Goal: Navigation & Orientation: Find specific page/section

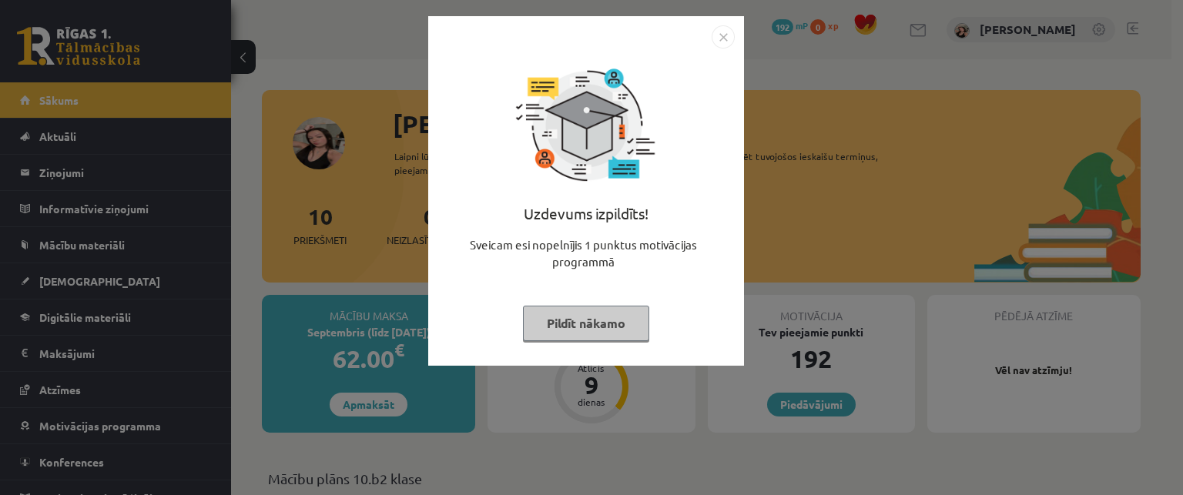
click at [722, 32] on img "Close" at bounding box center [723, 36] width 23 height 23
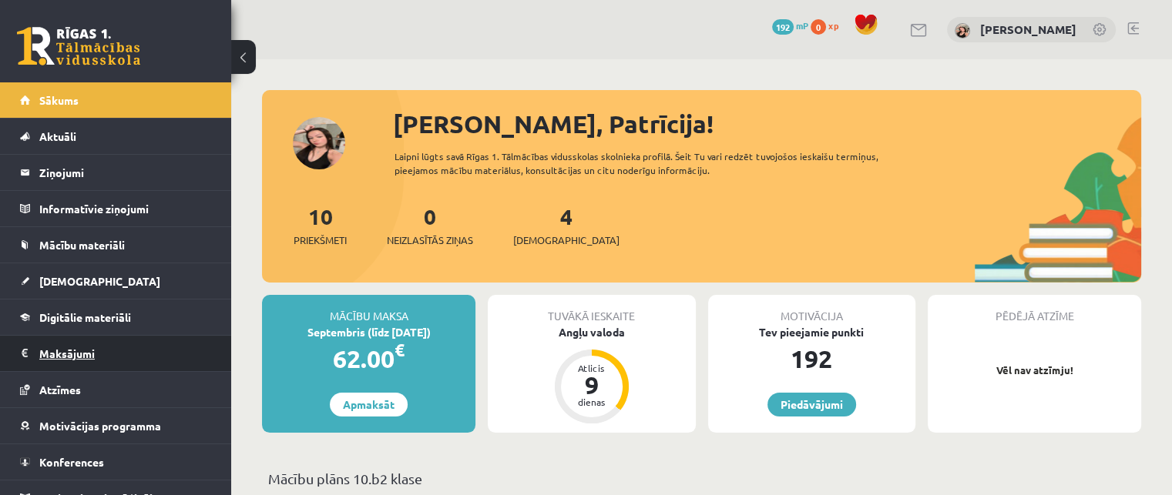
click at [83, 363] on legend "Maksājumi 0" at bounding box center [125, 353] width 173 height 35
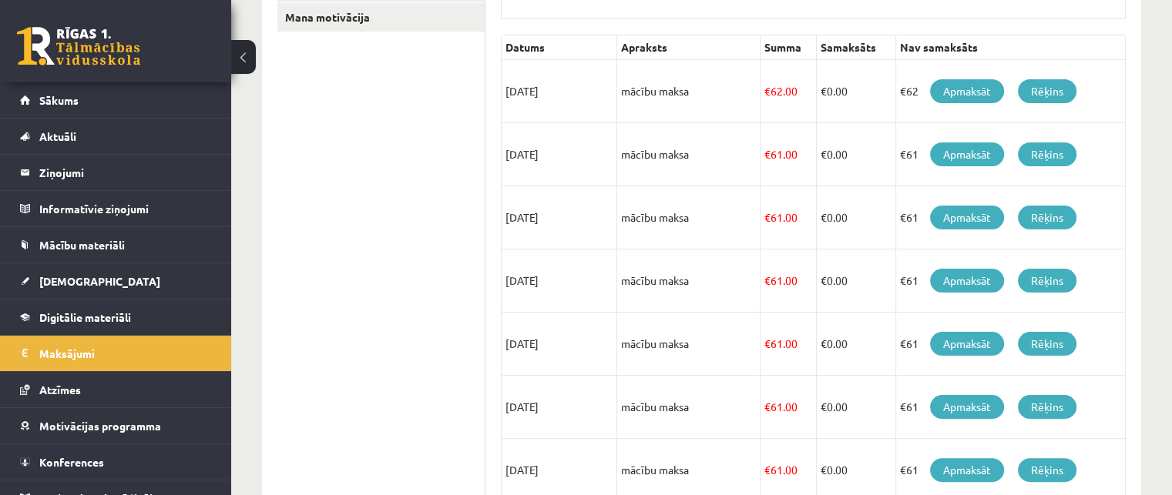
scroll to position [333, 0]
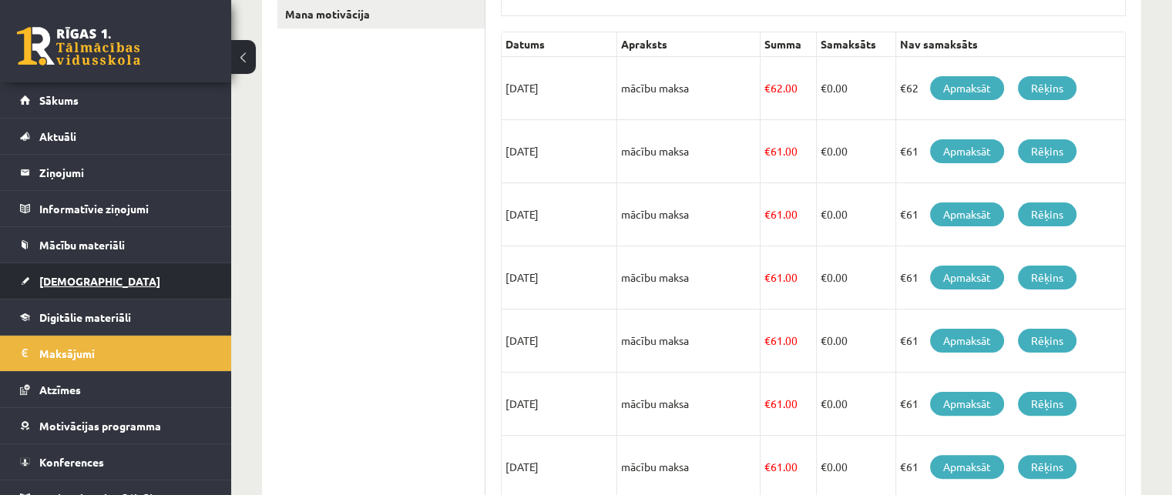
click at [68, 270] on link "[DEMOGRAPHIC_DATA]" at bounding box center [116, 280] width 192 height 35
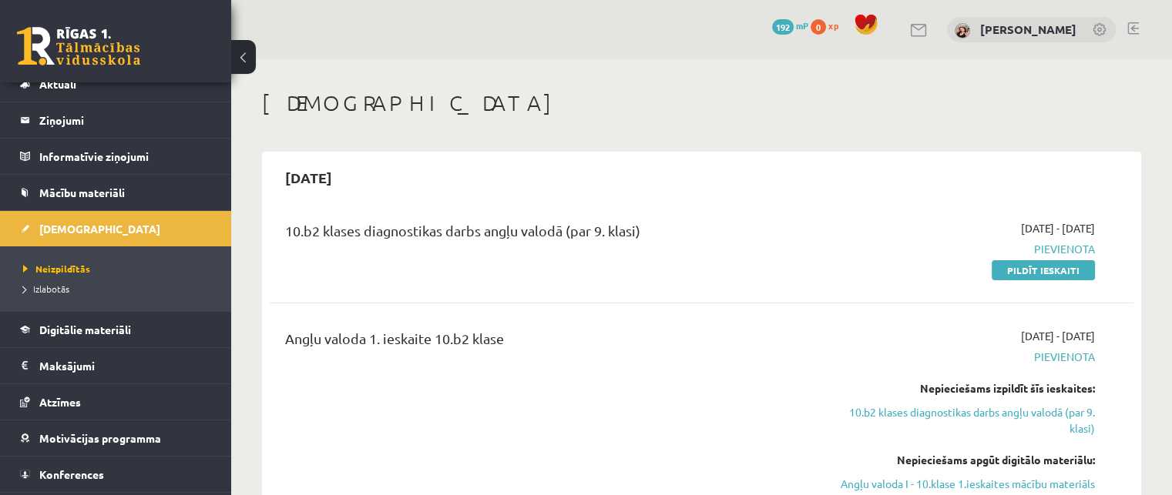
scroll to position [55, 0]
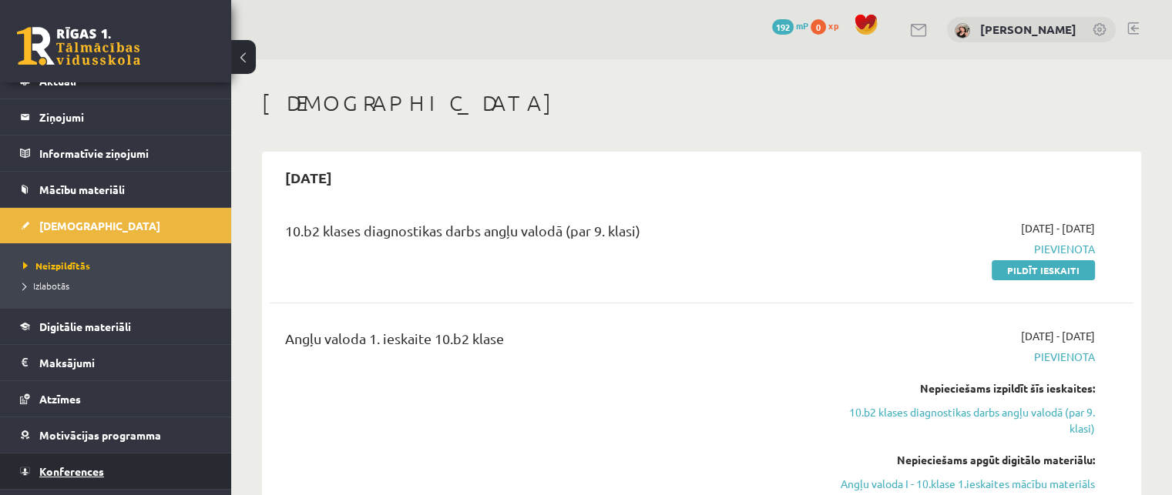
click at [196, 458] on link "Konferences" at bounding box center [116, 471] width 192 height 35
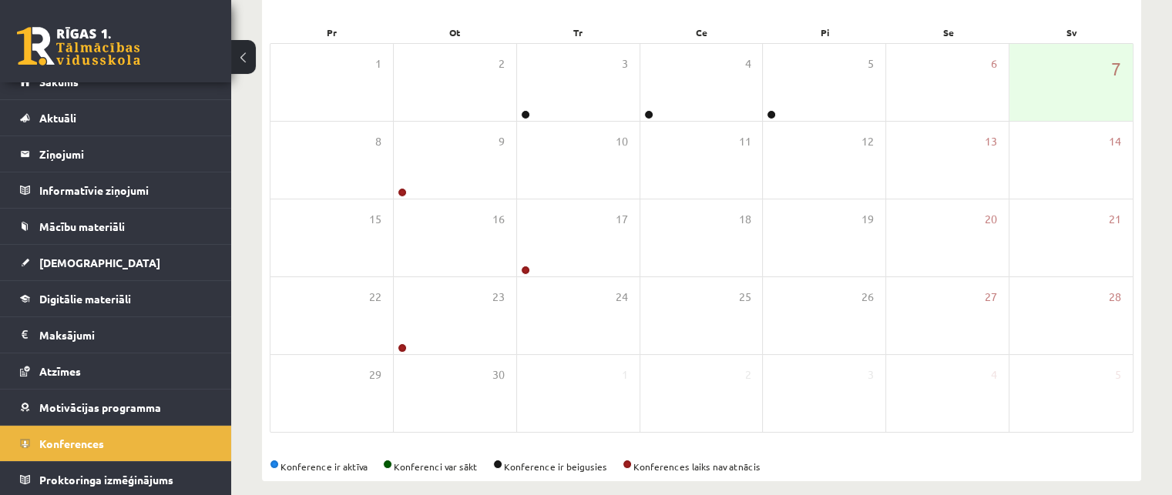
scroll to position [221, 0]
click at [123, 96] on link "Sākums" at bounding box center [116, 81] width 192 height 35
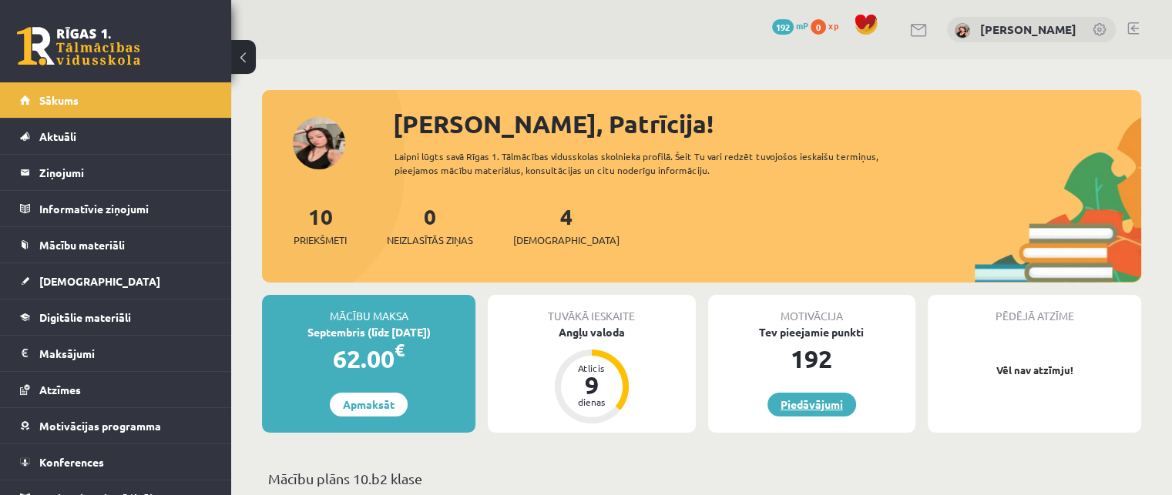
click at [804, 401] on link "Piedāvājumi" at bounding box center [811, 405] width 89 height 24
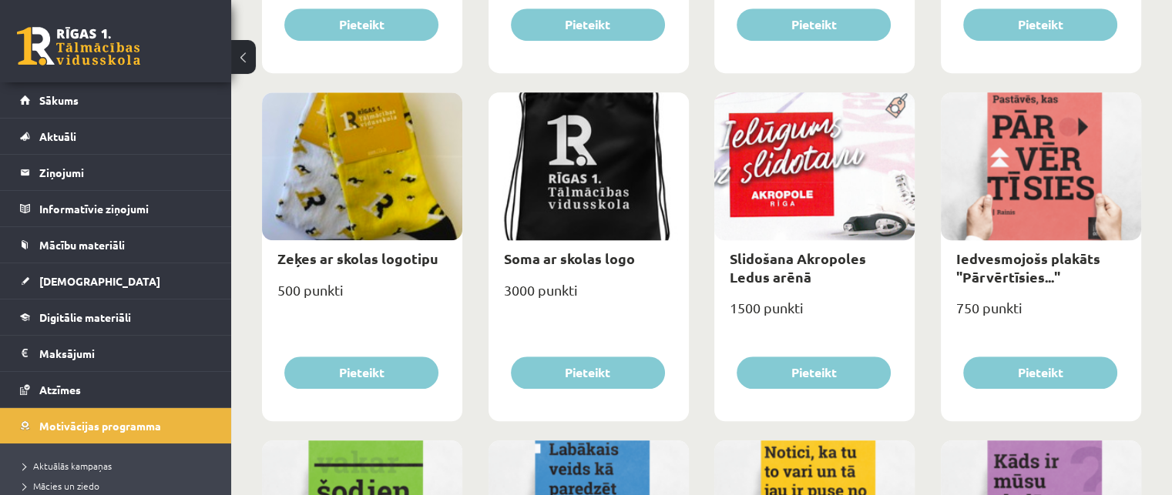
scroll to position [1209, 0]
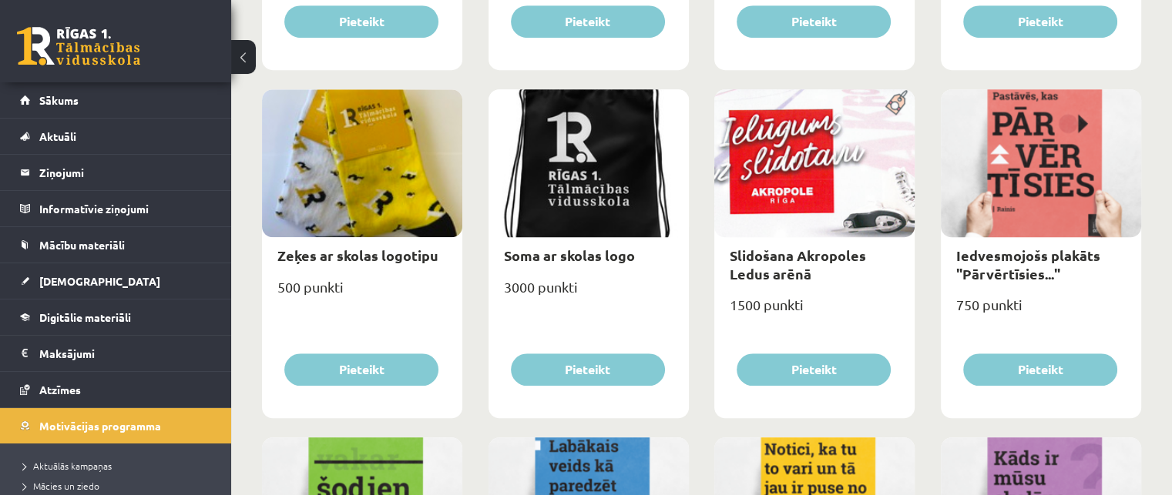
drag, startPoint x: 1172, startPoint y: 104, endPoint x: 1175, endPoint y: 343, distance: 238.8
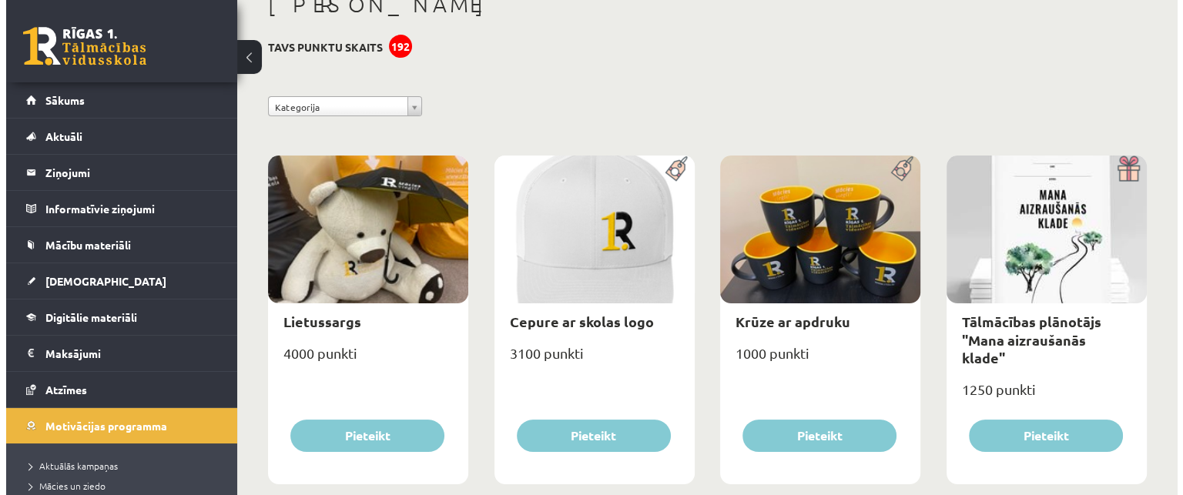
scroll to position [0, 0]
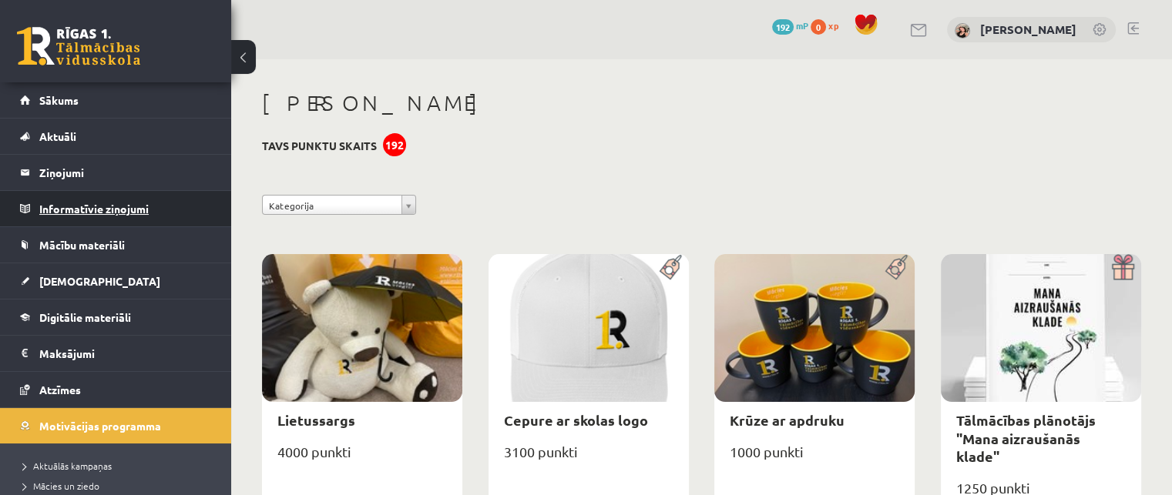
click at [102, 224] on legend "Informatīvie ziņojumi 0" at bounding box center [125, 208] width 173 height 35
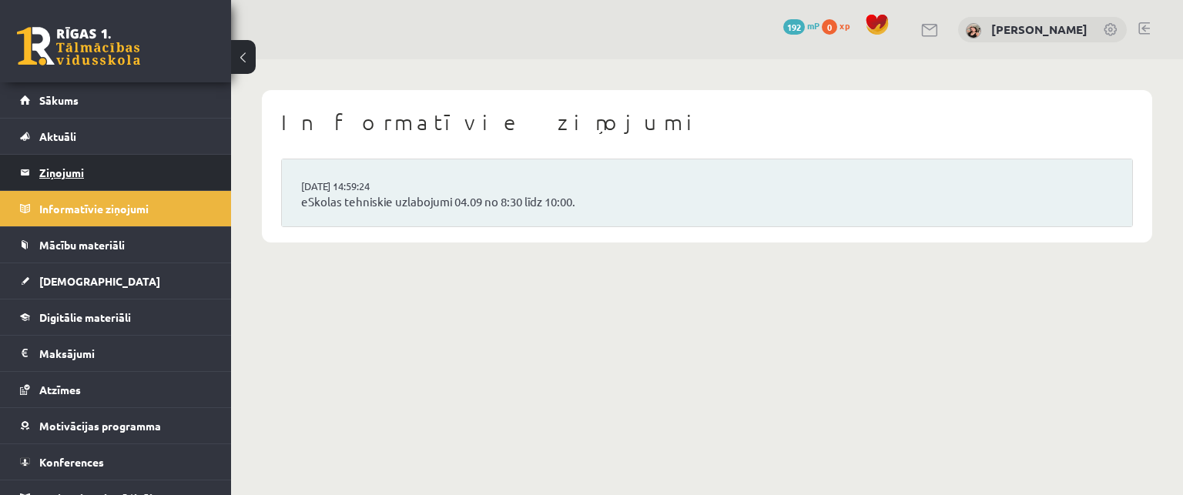
click at [102, 170] on legend "Ziņojumi 0" at bounding box center [125, 172] width 173 height 35
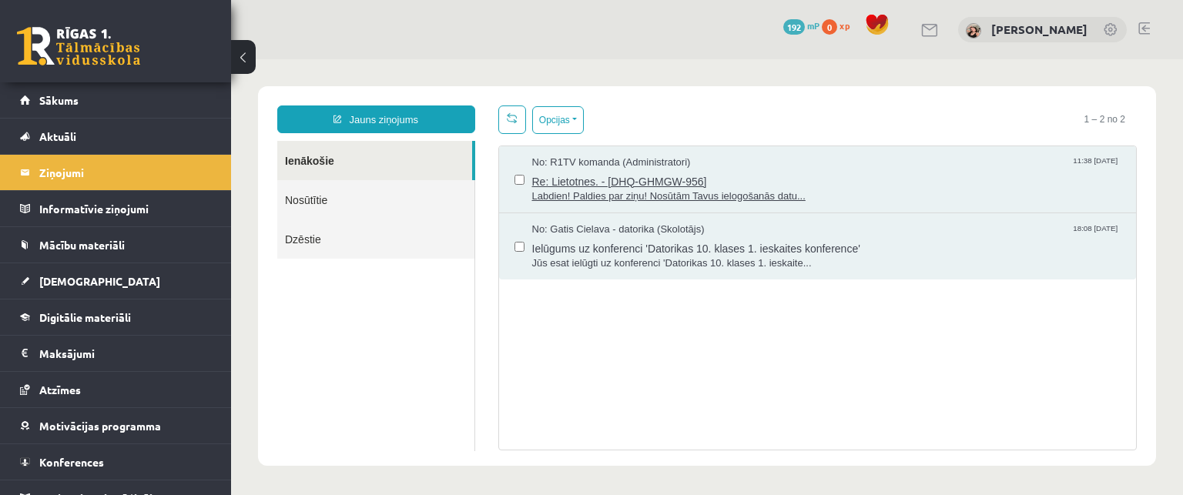
click at [620, 189] on span "Labdien! Paldies par ziņu! Nosūtām Tavus ielogošanās datu..." at bounding box center [826, 196] width 589 height 15
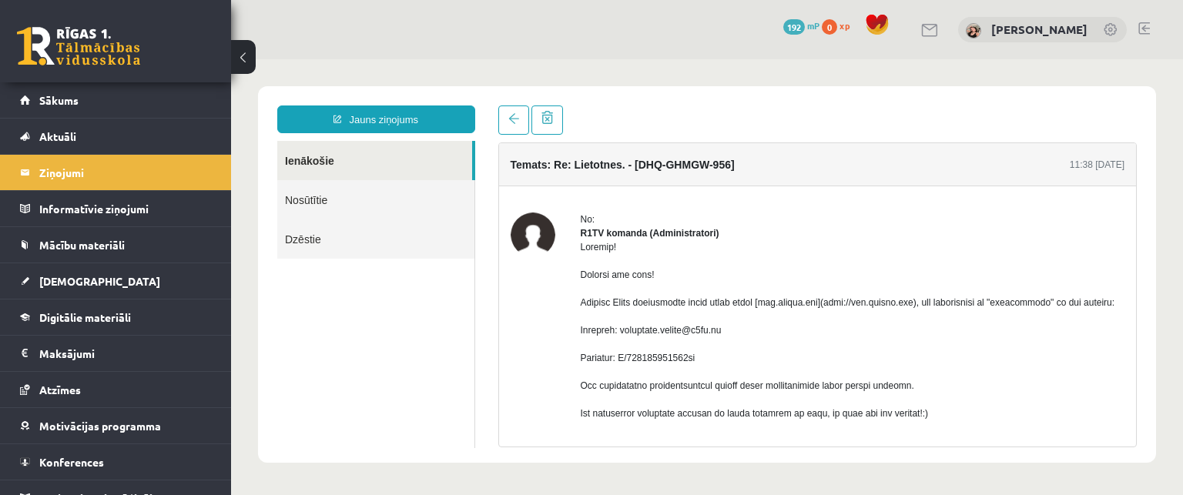
scroll to position [92, 0]
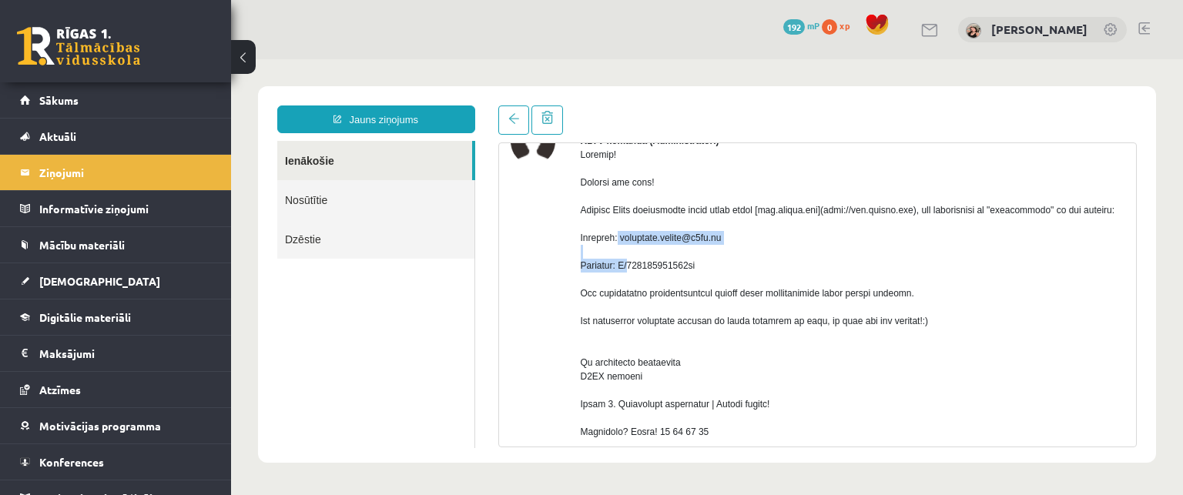
drag, startPoint x: 1112, startPoint y: 233, endPoint x: 1120, endPoint y: 283, distance: 49.9
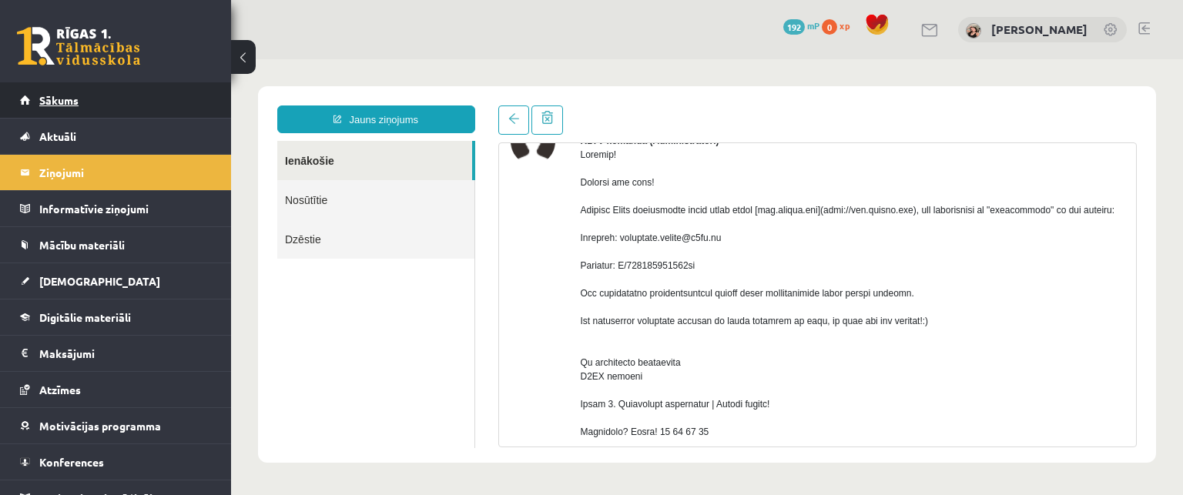
click at [71, 107] on link "Sākums" at bounding box center [116, 99] width 192 height 35
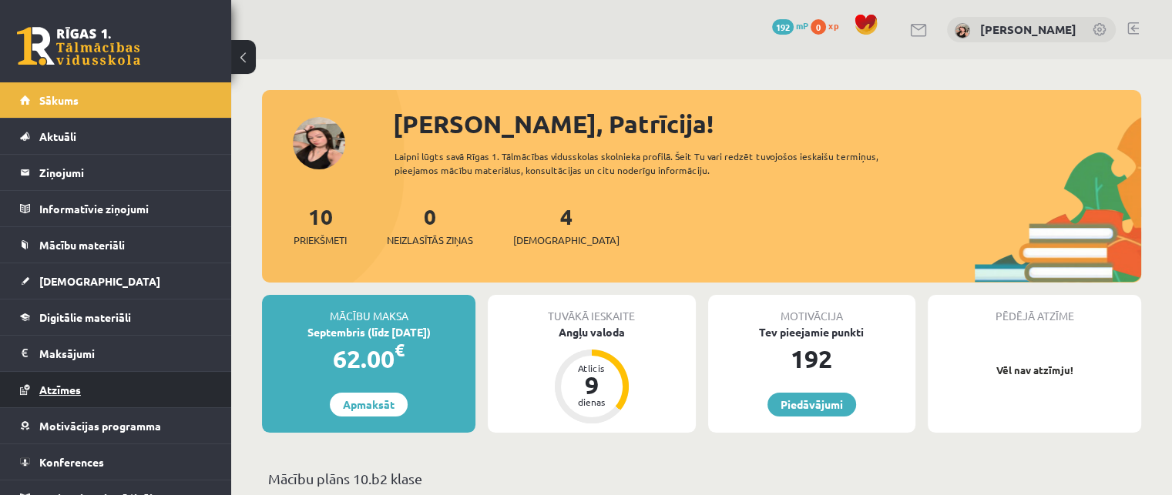
click at [80, 381] on link "Atzīmes" at bounding box center [116, 389] width 192 height 35
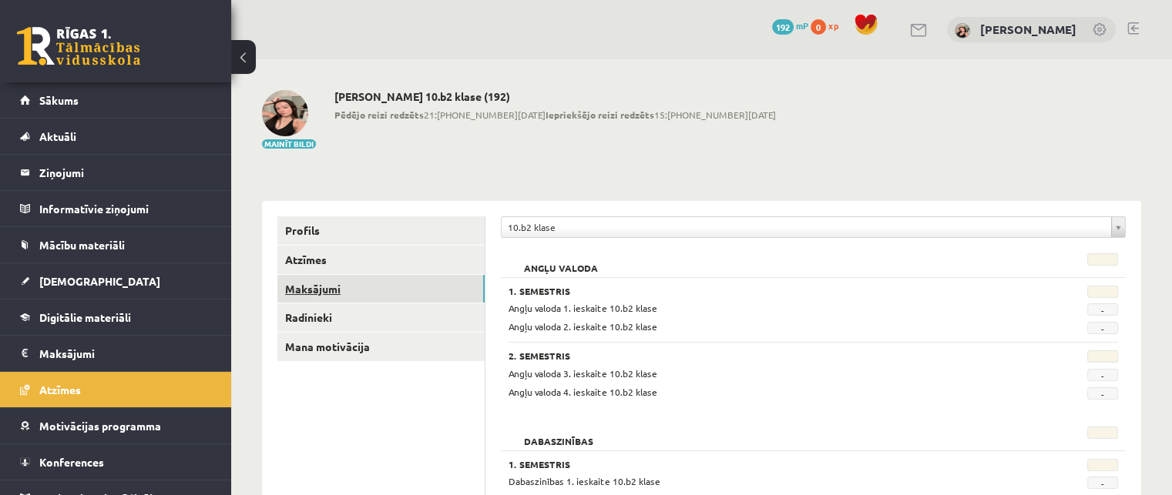
click at [408, 292] on link "Maksājumi" at bounding box center [380, 289] width 207 height 28
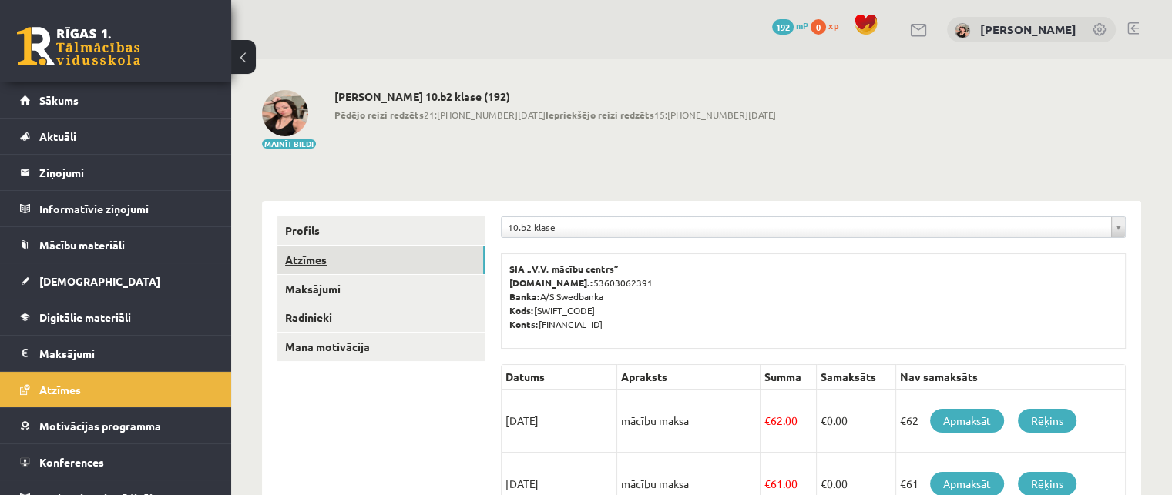
click at [403, 273] on link "Atzīmes" at bounding box center [380, 260] width 207 height 28
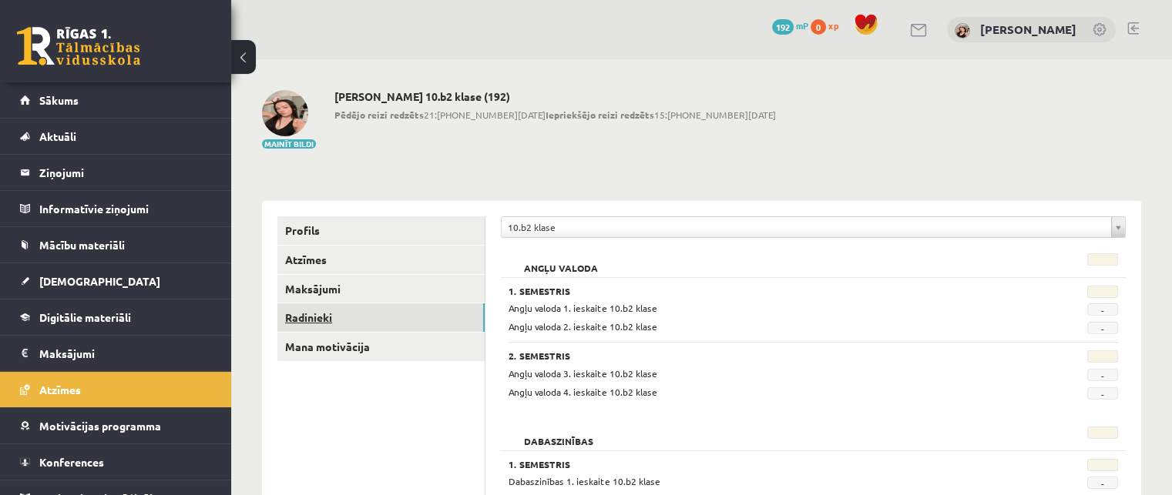
click at [402, 316] on link "Radinieki" at bounding box center [380, 317] width 207 height 28
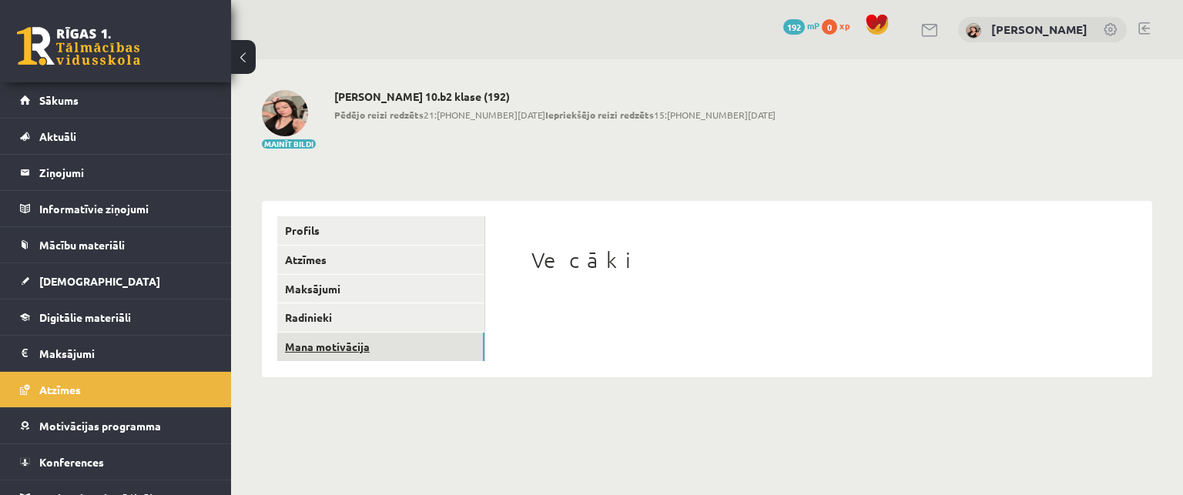
click at [385, 349] on link "Mana motivācija" at bounding box center [380, 347] width 207 height 28
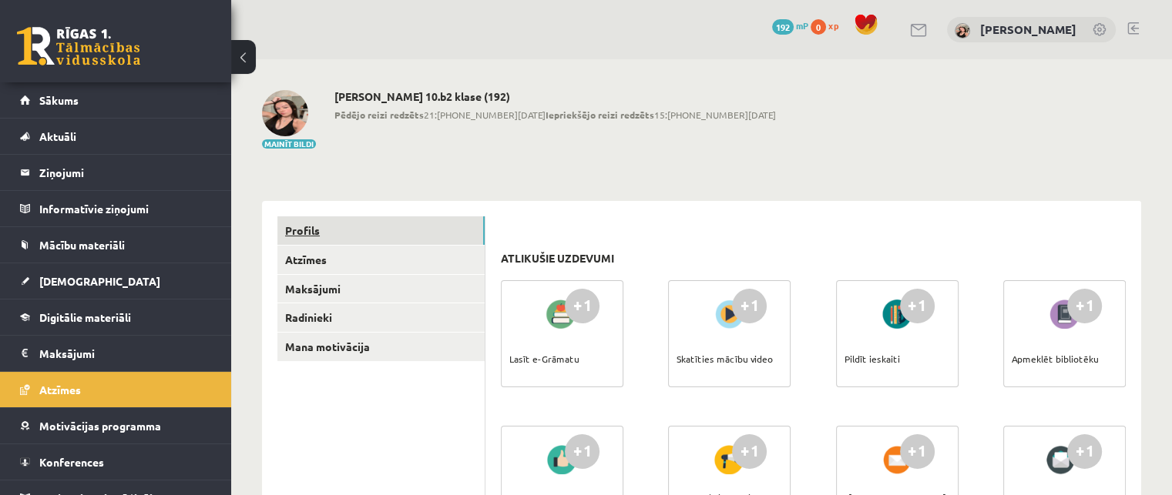
click at [357, 226] on link "Profils" at bounding box center [380, 230] width 207 height 28
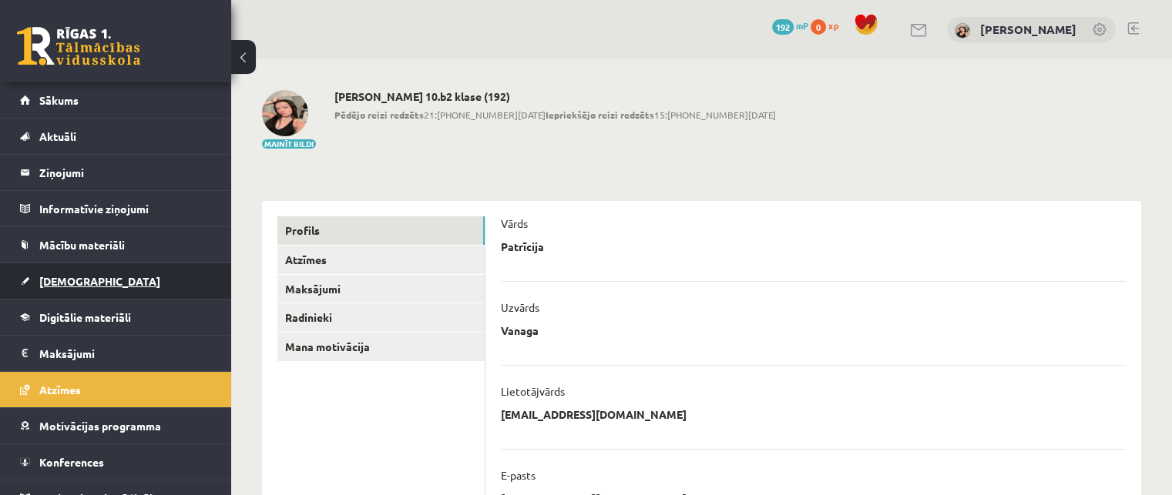
click at [83, 276] on span "[DEMOGRAPHIC_DATA]" at bounding box center [99, 281] width 121 height 14
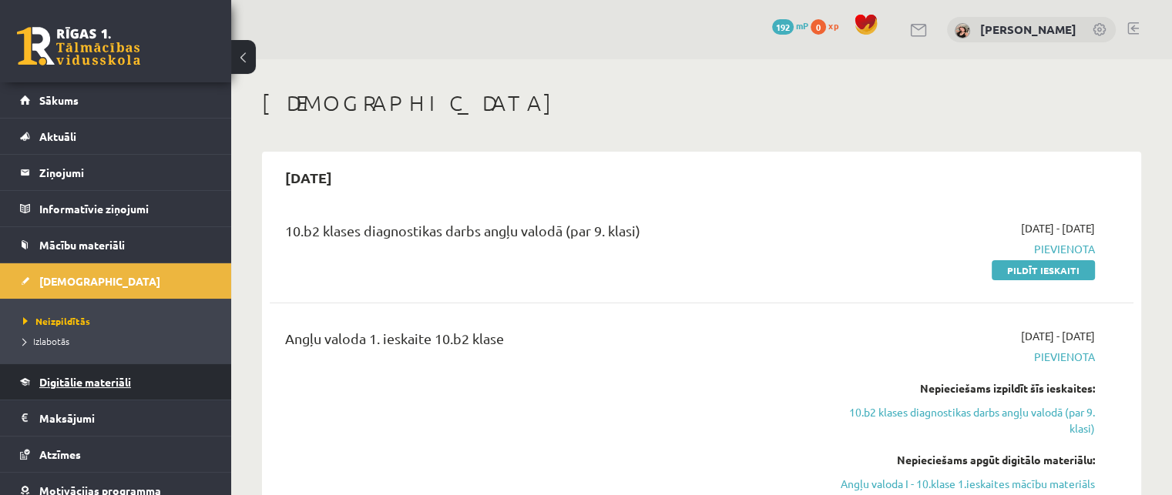
click at [75, 372] on link "Digitālie materiāli" at bounding box center [116, 381] width 192 height 35
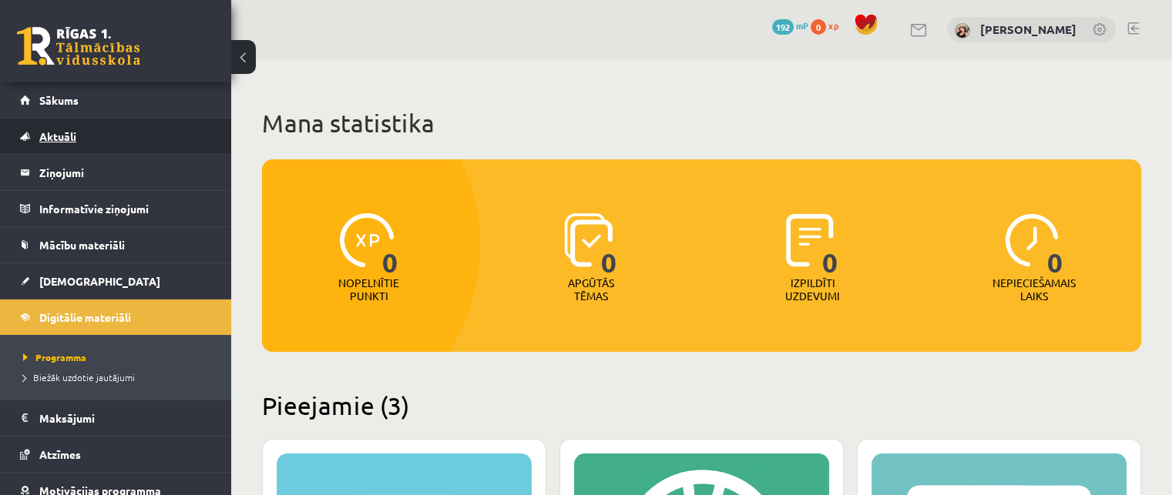
click at [81, 142] on link "Aktuāli" at bounding box center [116, 136] width 192 height 35
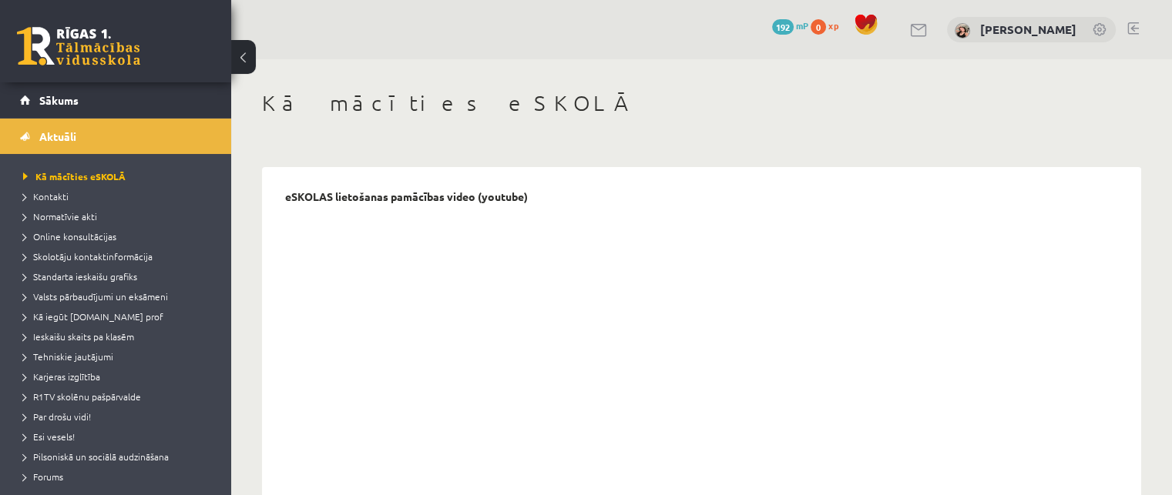
click at [213, 243] on ul "Kā mācīties eSKOLĀ Kontakti Normatīvie akti Online konsultācijas Skolotāju kont…" at bounding box center [115, 326] width 231 height 345
click at [218, 242] on ul "Kā mācīties eSKOLĀ Kontakti Normatīvie akti Online konsultācijas Skolotāju kont…" at bounding box center [115, 326] width 231 height 345
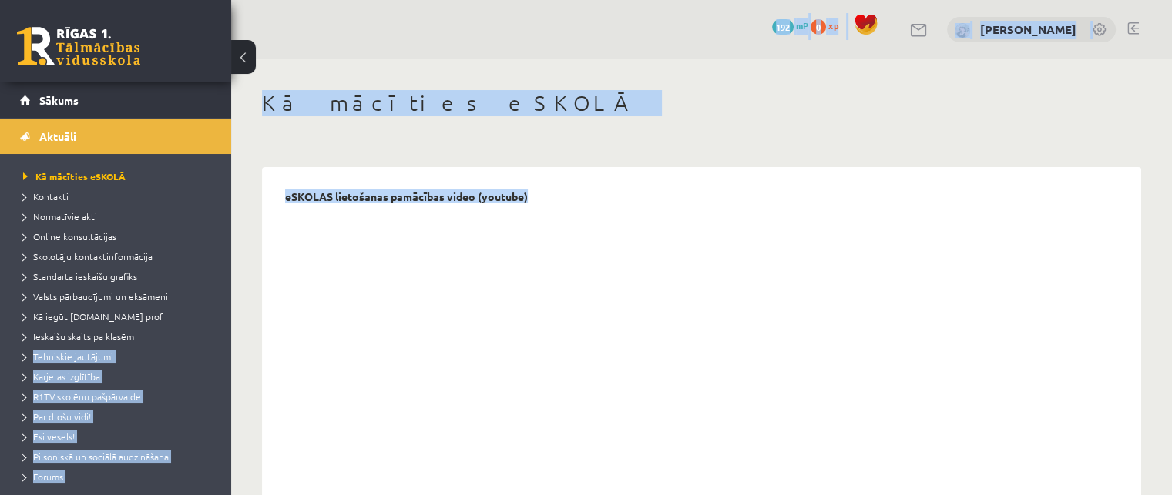
drag, startPoint x: 233, startPoint y: 265, endPoint x: 234, endPoint y: 310, distance: 44.7
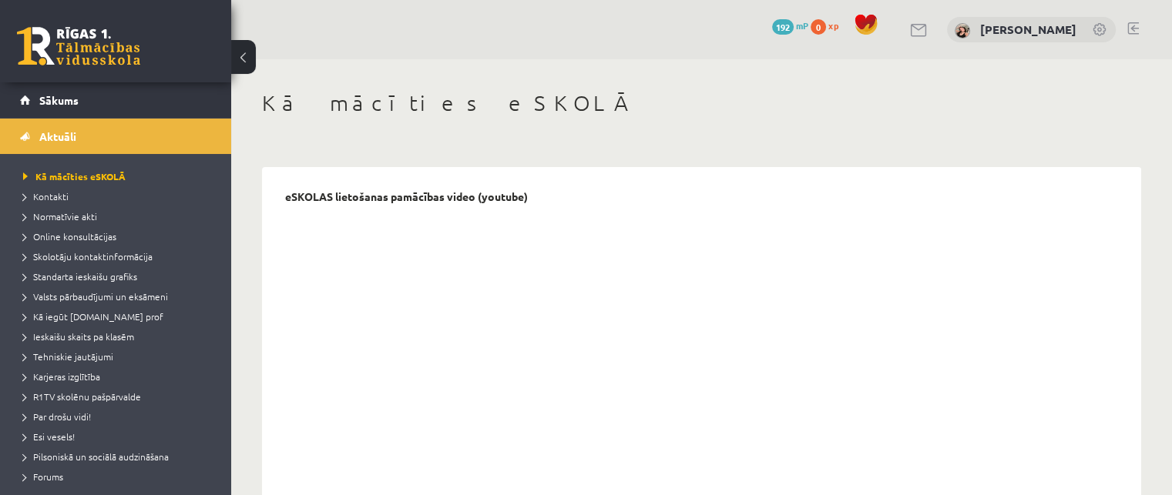
scroll to position [360, 0]
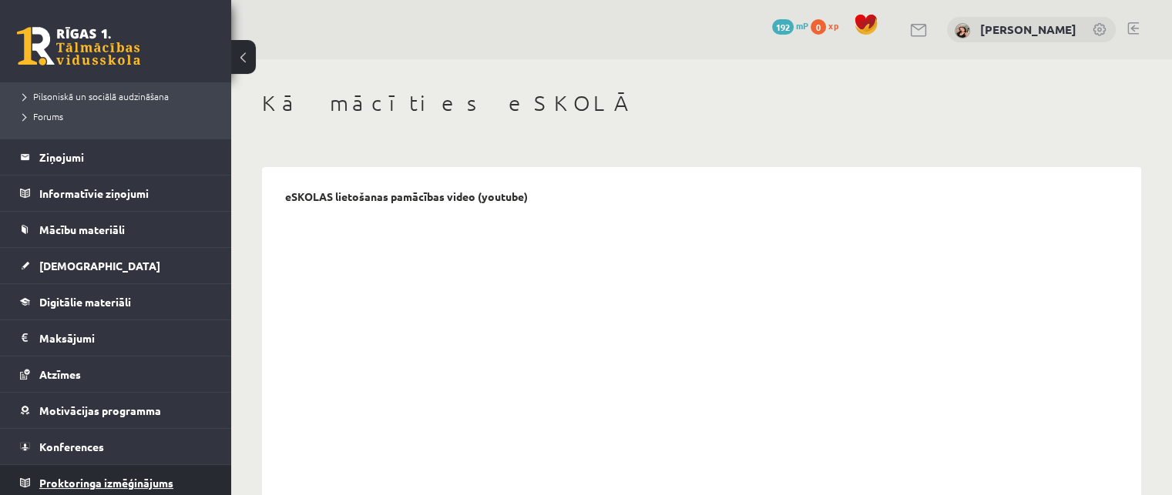
click at [133, 478] on span "Proktoringa izmēģinājums" at bounding box center [106, 483] width 134 height 14
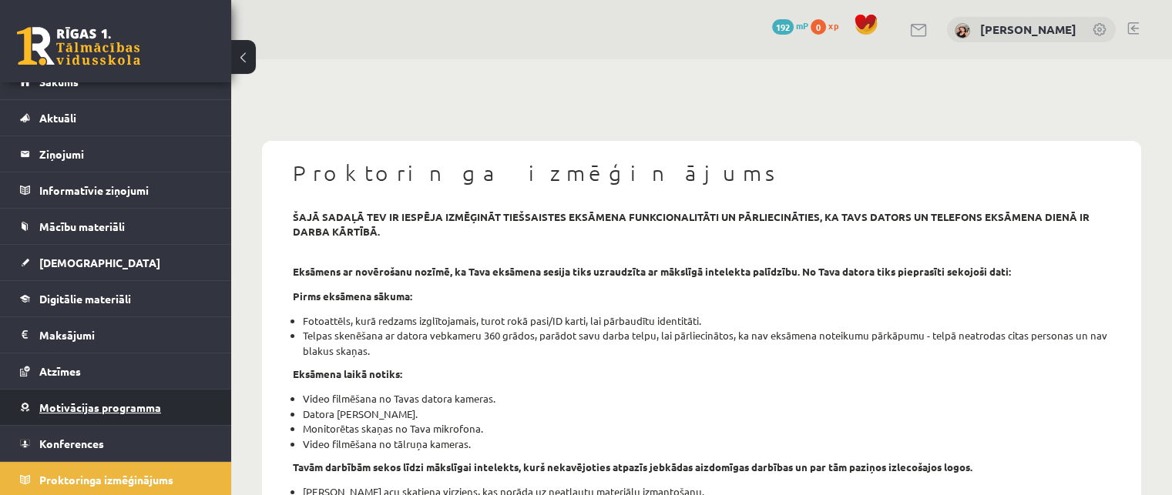
click at [139, 408] on span "Motivācijas programma" at bounding box center [100, 408] width 122 height 14
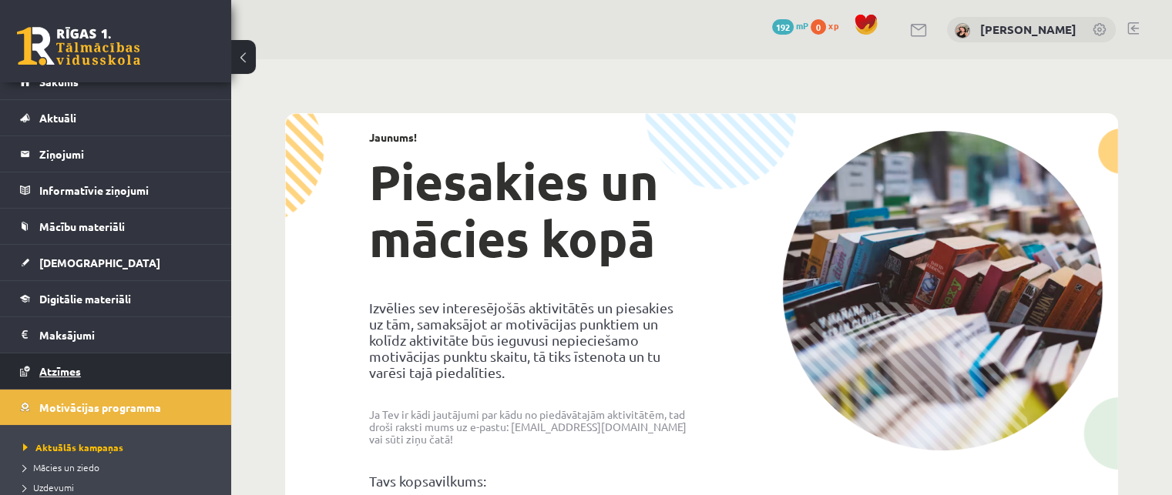
click at [135, 375] on link "Atzīmes" at bounding box center [116, 371] width 192 height 35
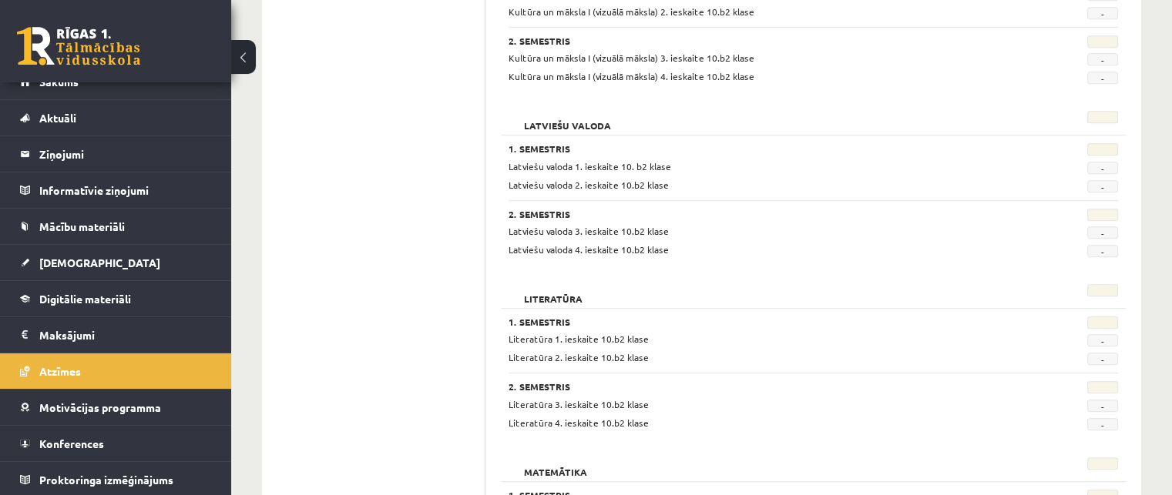
scroll to position [835, 0]
click at [49, 322] on legend "Maksājumi 0" at bounding box center [125, 334] width 173 height 35
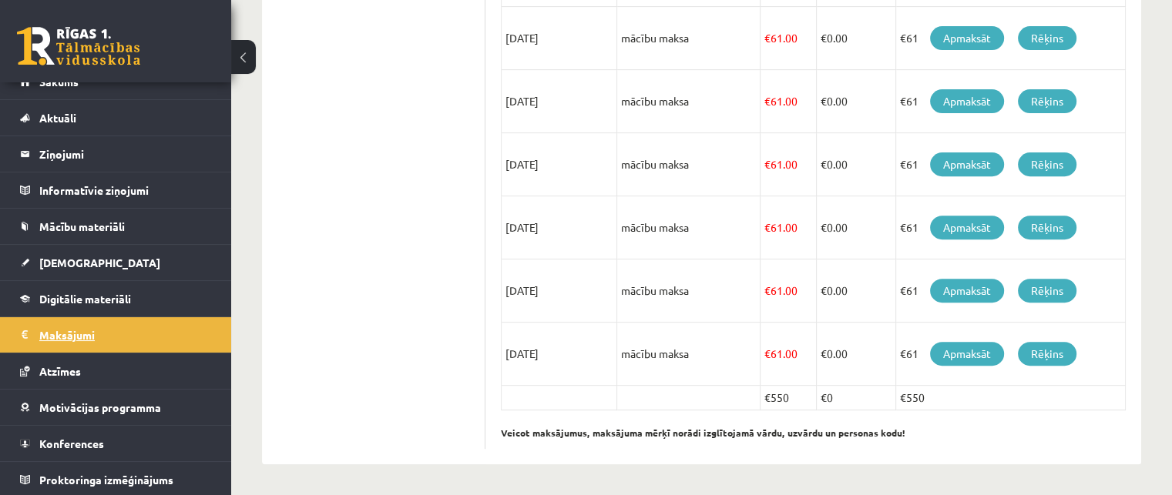
scroll to position [570, 0]
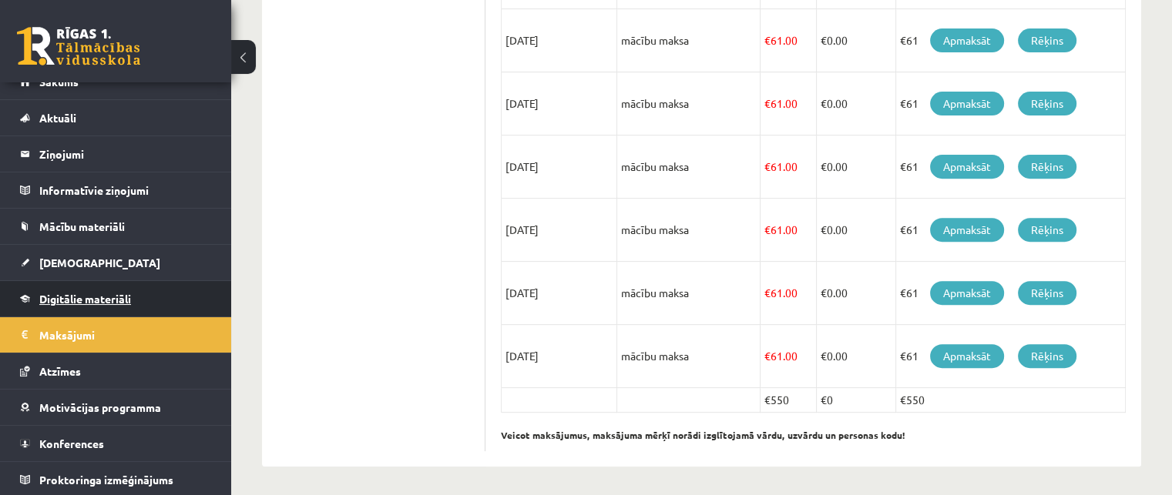
click at [139, 300] on link "Digitālie materiāli" at bounding box center [116, 298] width 192 height 35
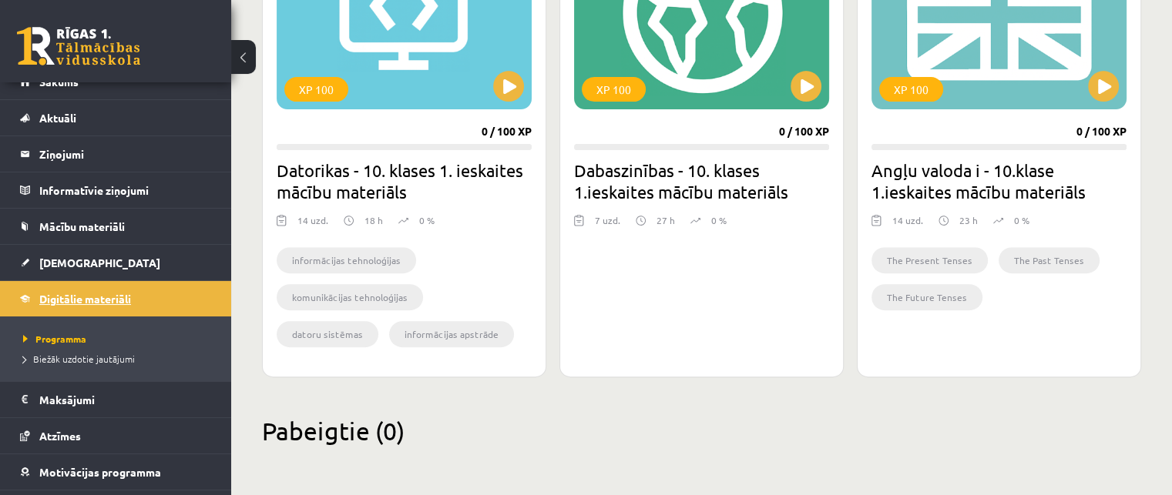
scroll to position [536, 0]
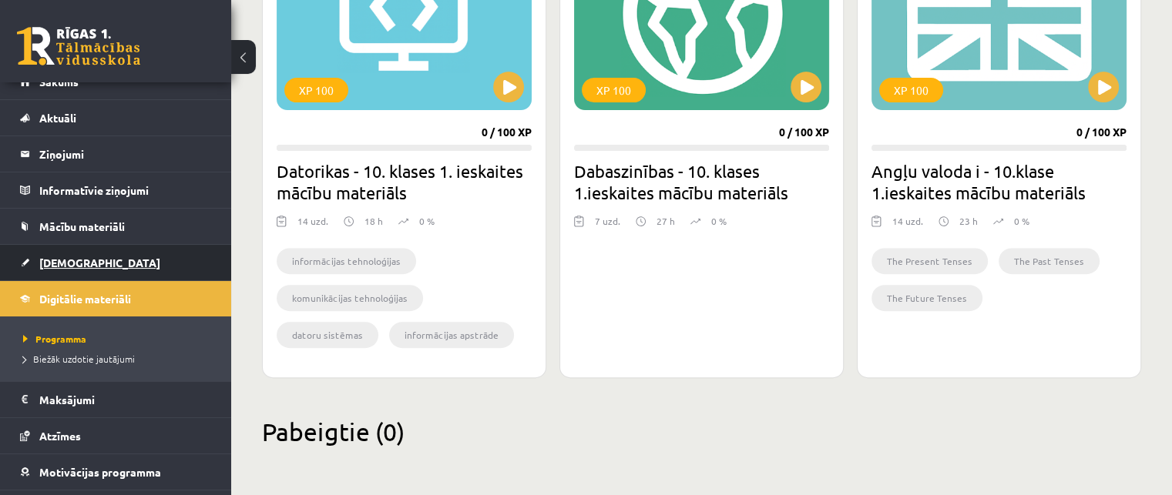
click at [127, 263] on link "[DEMOGRAPHIC_DATA]" at bounding box center [116, 262] width 192 height 35
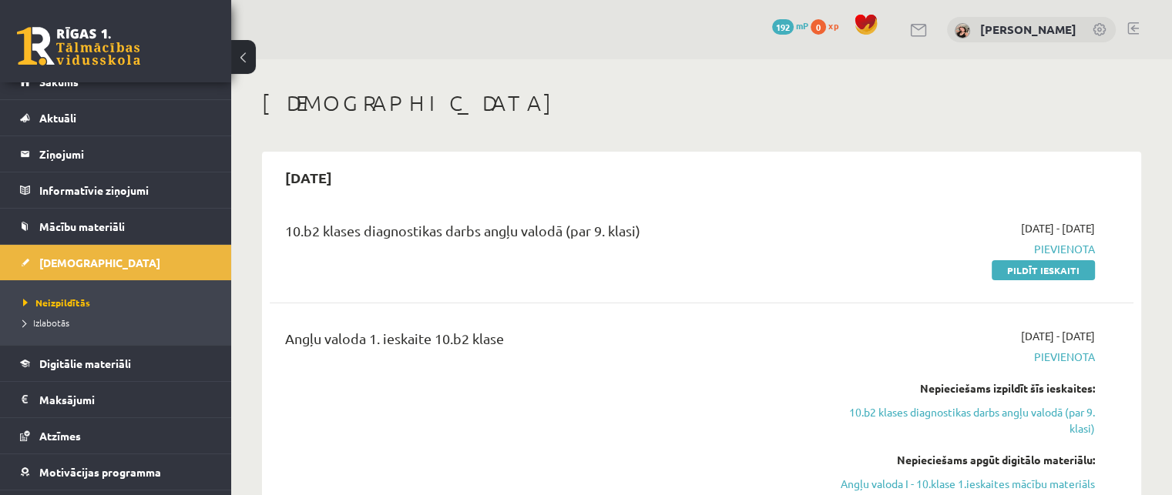
click at [62, 313] on li "Izlabotās" at bounding box center [119, 323] width 193 height 20
click at [47, 321] on span "Izlabotās" at bounding box center [50, 323] width 54 height 12
